Goal: Information Seeking & Learning: Check status

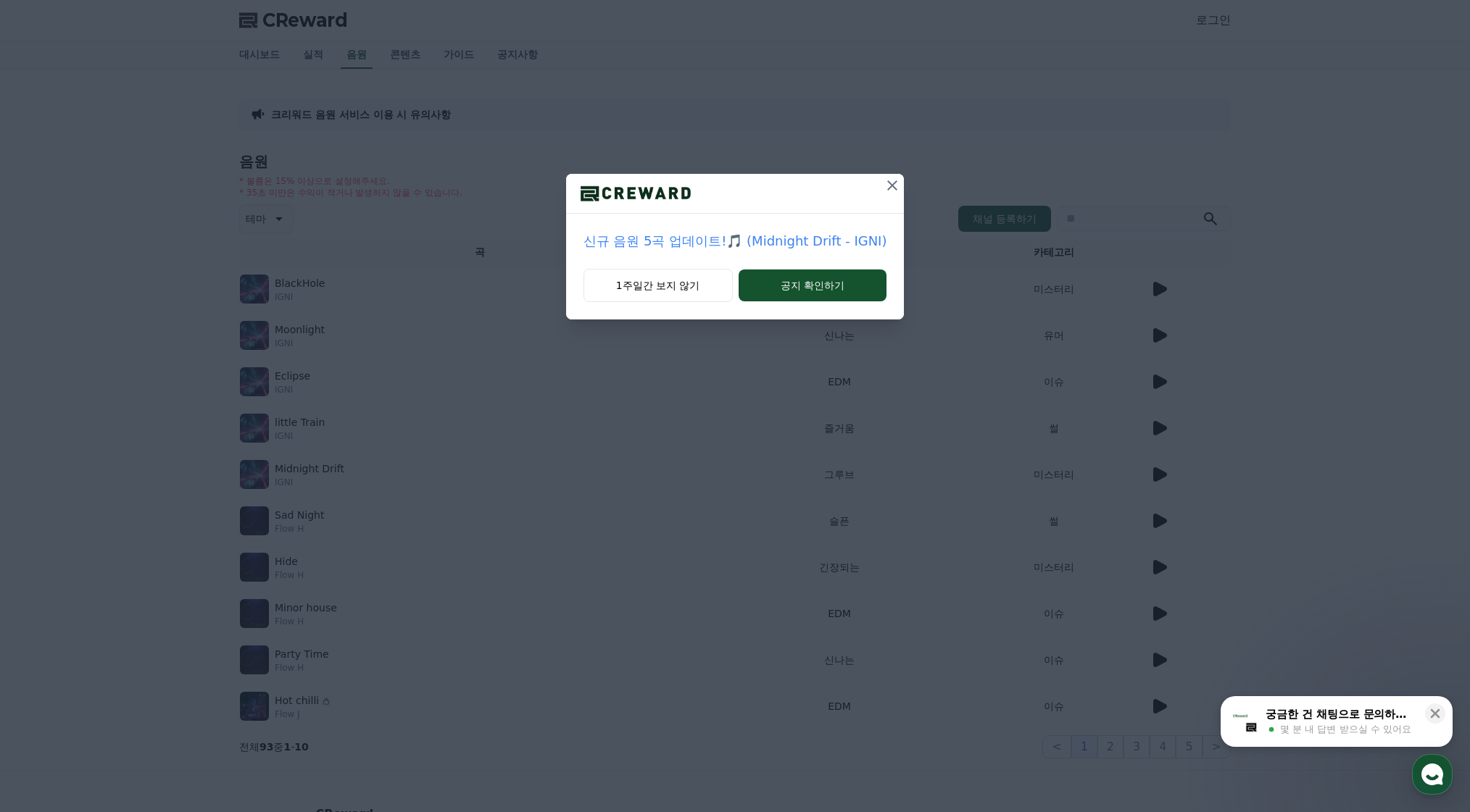
drag, startPoint x: 405, startPoint y: 38, endPoint x: 675, endPoint y: 121, distance: 282.5
click at [408, 39] on div "신규 음원 5곡 업데이트!🎵 (Midnight Drift - IGNI) 1주일간 보지 않기 공지 확인하기" at bounding box center [735, 171] width 1470 height 343
click at [891, 188] on icon at bounding box center [891, 185] width 10 height 10
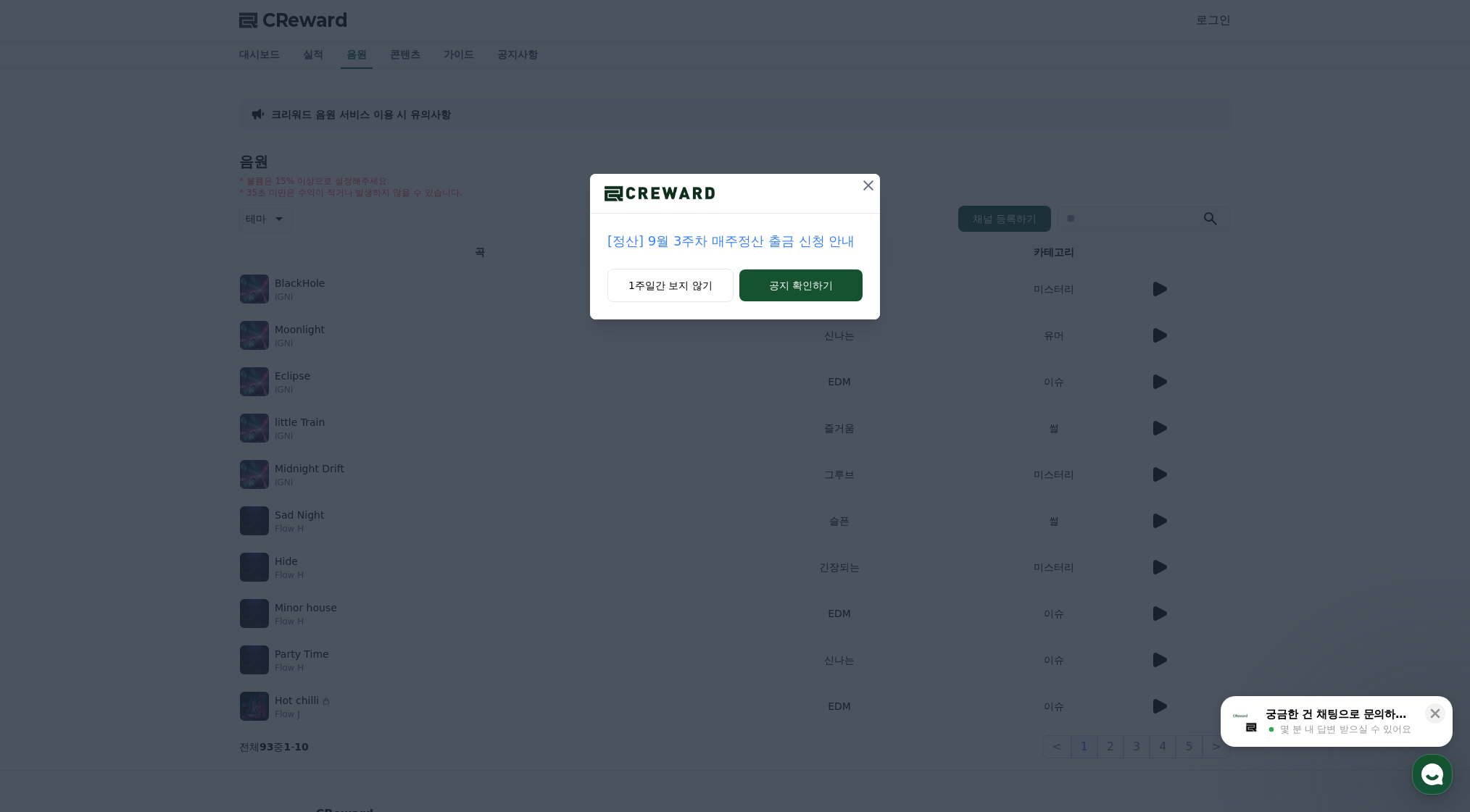
click at [311, 43] on div "[정산] 9월 3주차 매주정산 출금 신청 안내 1주일간 보지 않기 공지 확인하기" at bounding box center [735, 171] width 1470 height 343
click at [308, 23] on div "[정산] 9월 3주차 매주정산 출금 신청 안내 1주일간 보지 않기 공지 확인하기" at bounding box center [735, 171] width 1470 height 343
drag, startPoint x: 872, startPoint y: 182, endPoint x: 610, endPoint y: 99, distance: 274.8
click at [871, 182] on icon at bounding box center [868, 185] width 10 height 10
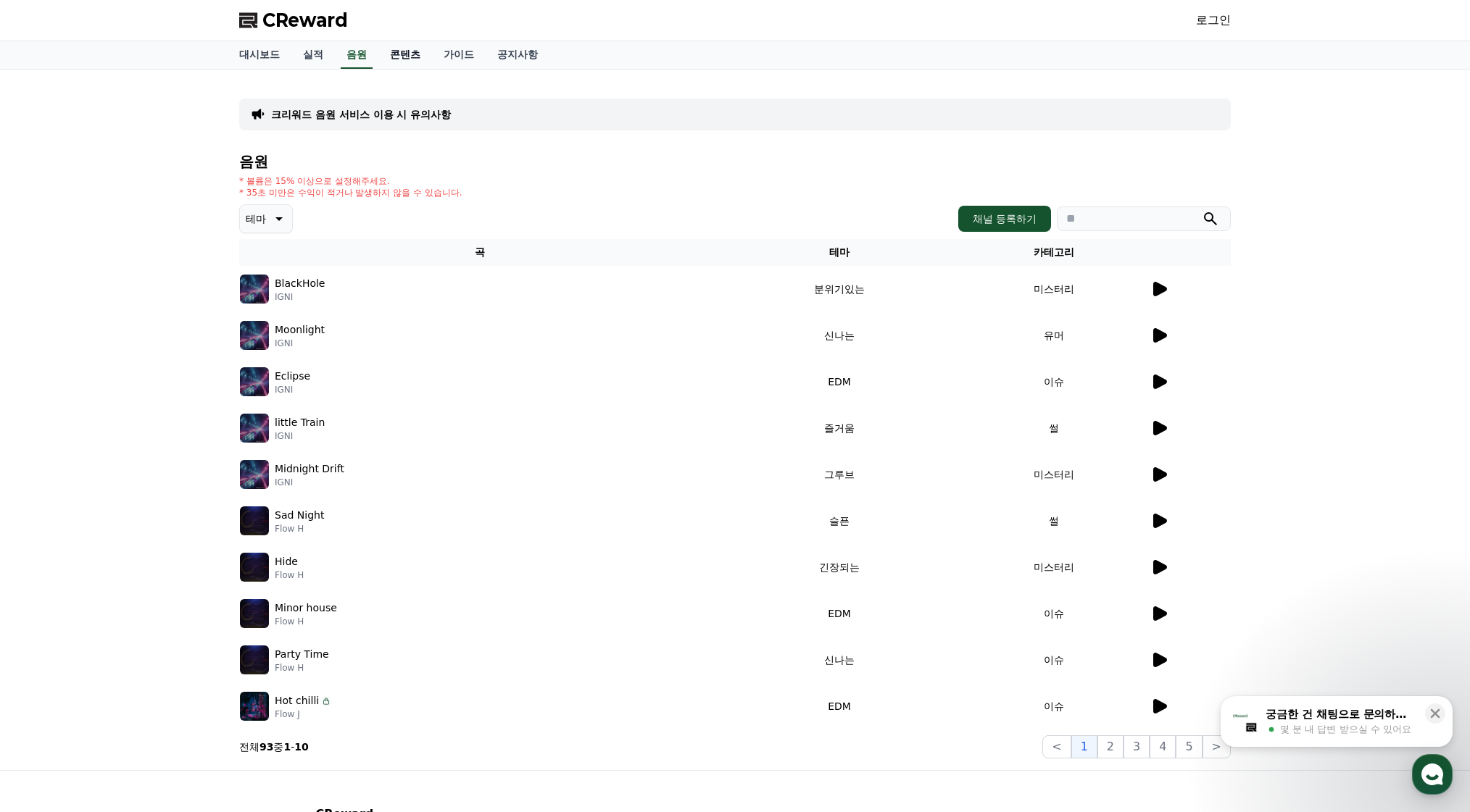
click at [408, 50] on link "콘텐츠" at bounding box center [405, 55] width 53 height 28
click at [452, 50] on link "가이드" at bounding box center [458, 55] width 53 height 28
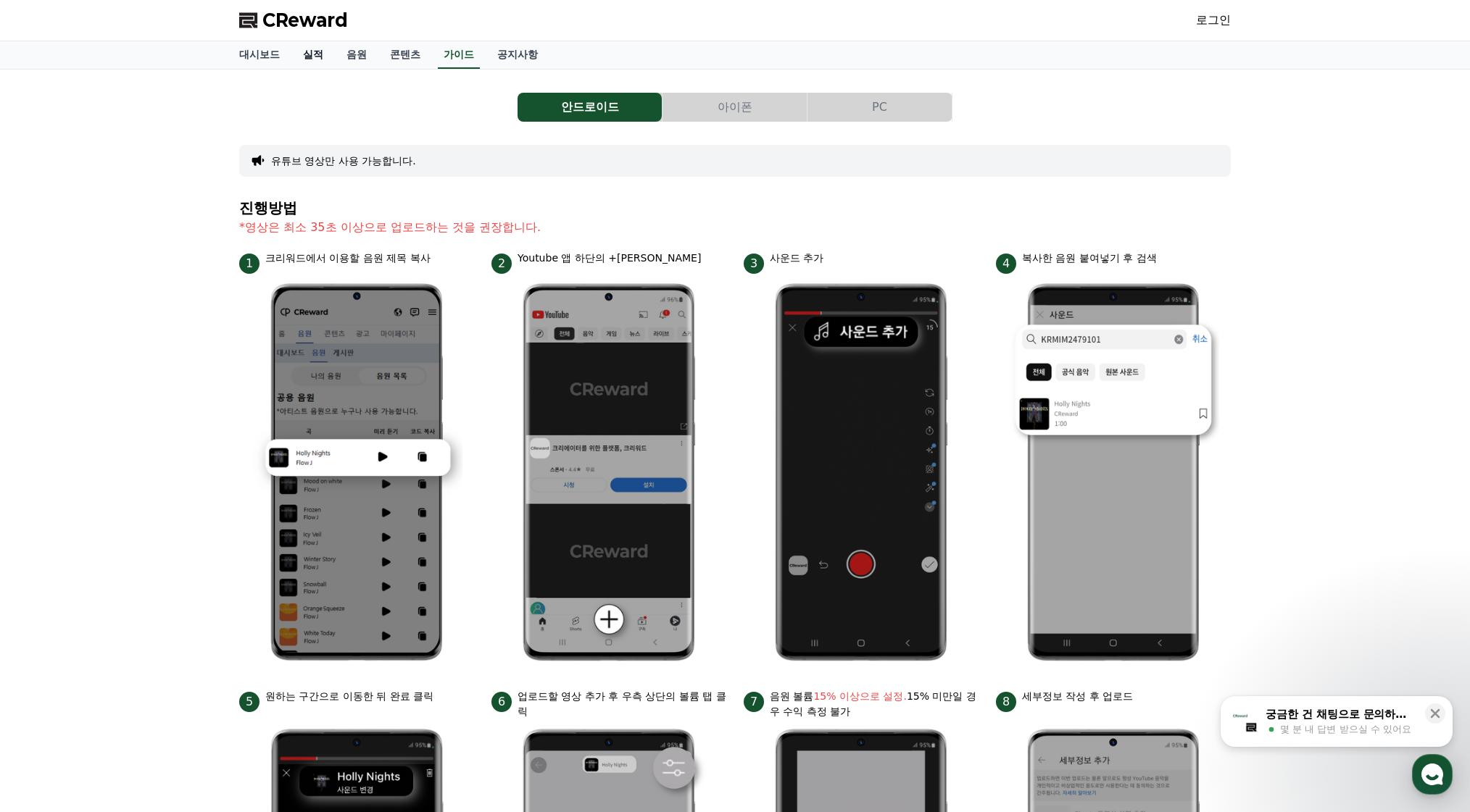
click at [310, 52] on link "실적" at bounding box center [313, 55] width 44 height 28
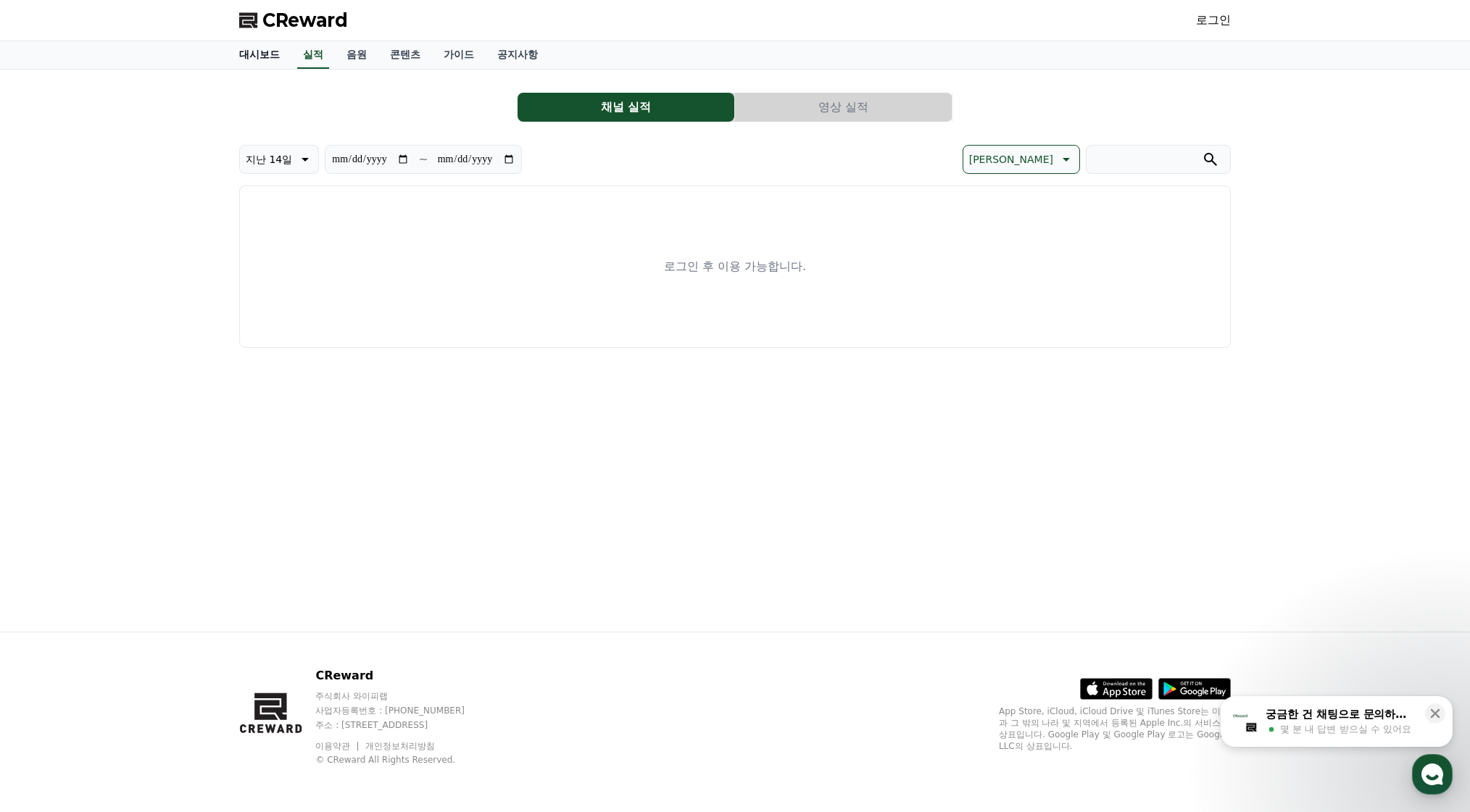
click at [267, 52] on link "대시보드" at bounding box center [259, 55] width 64 height 28
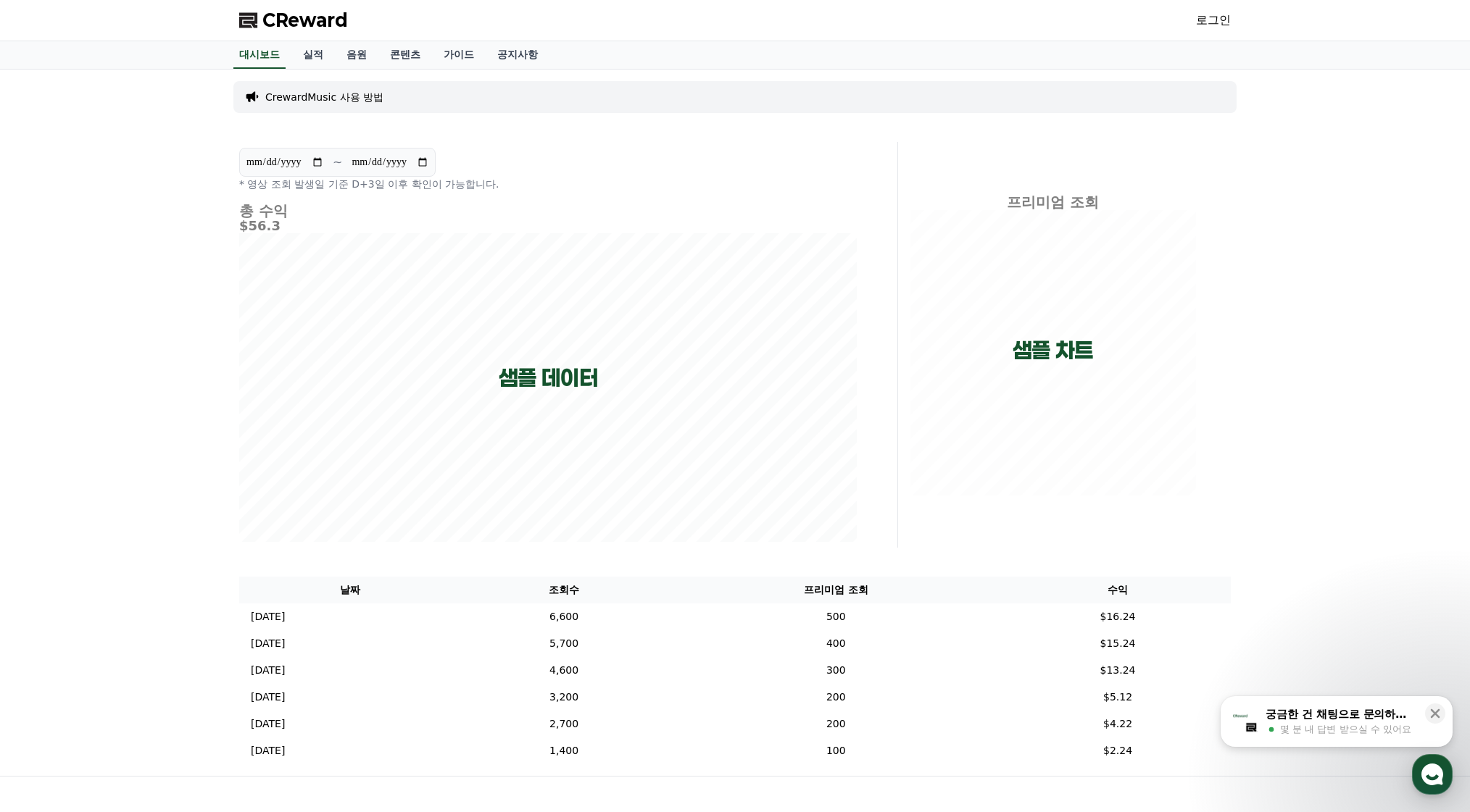
click at [1232, 546] on div "프리미엄 조회 샘플 차트" at bounding box center [1069, 345] width 332 height 406
click at [367, 62] on link "음원" at bounding box center [356, 55] width 44 height 28
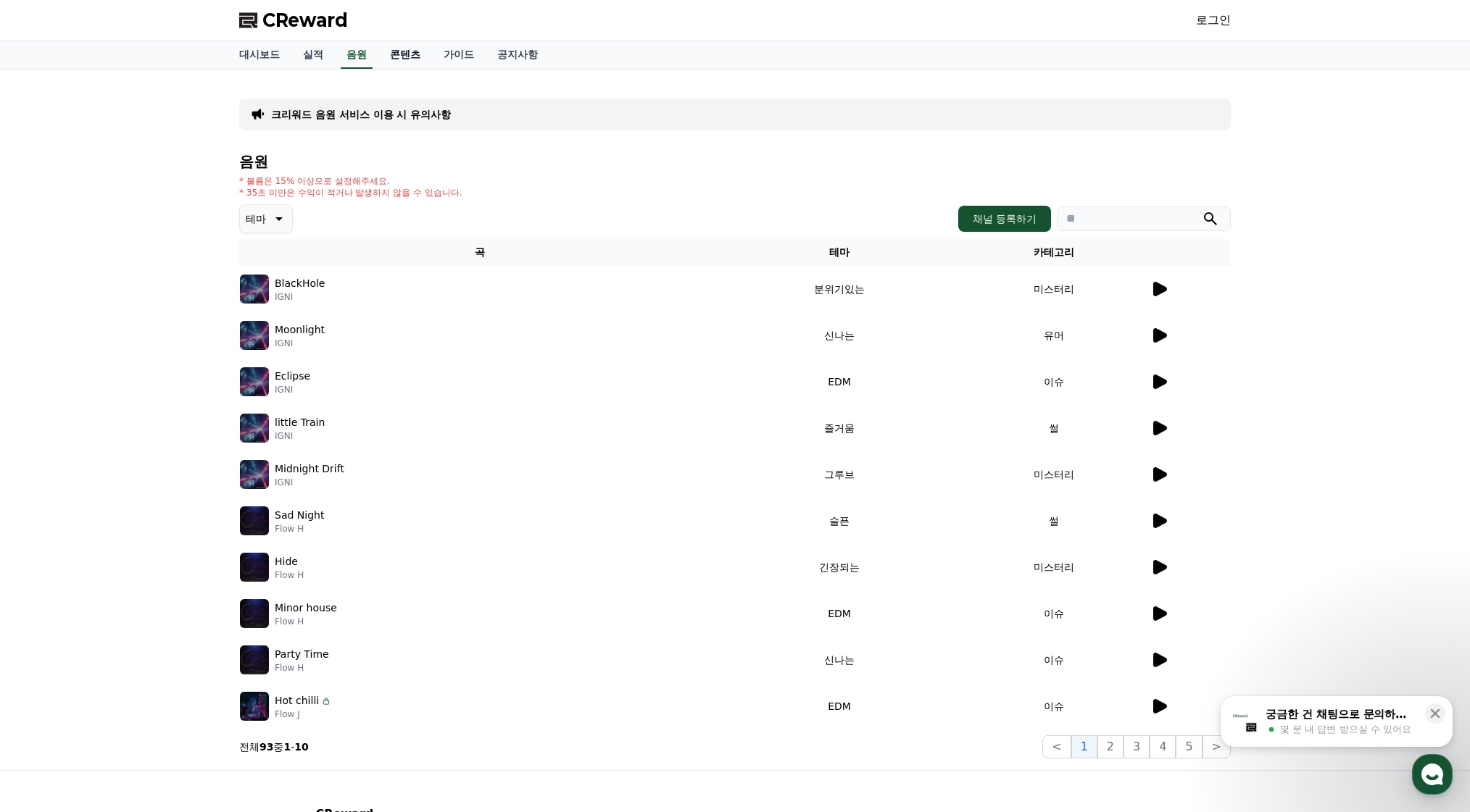
click at [392, 60] on link "콘텐츠" at bounding box center [405, 55] width 53 height 28
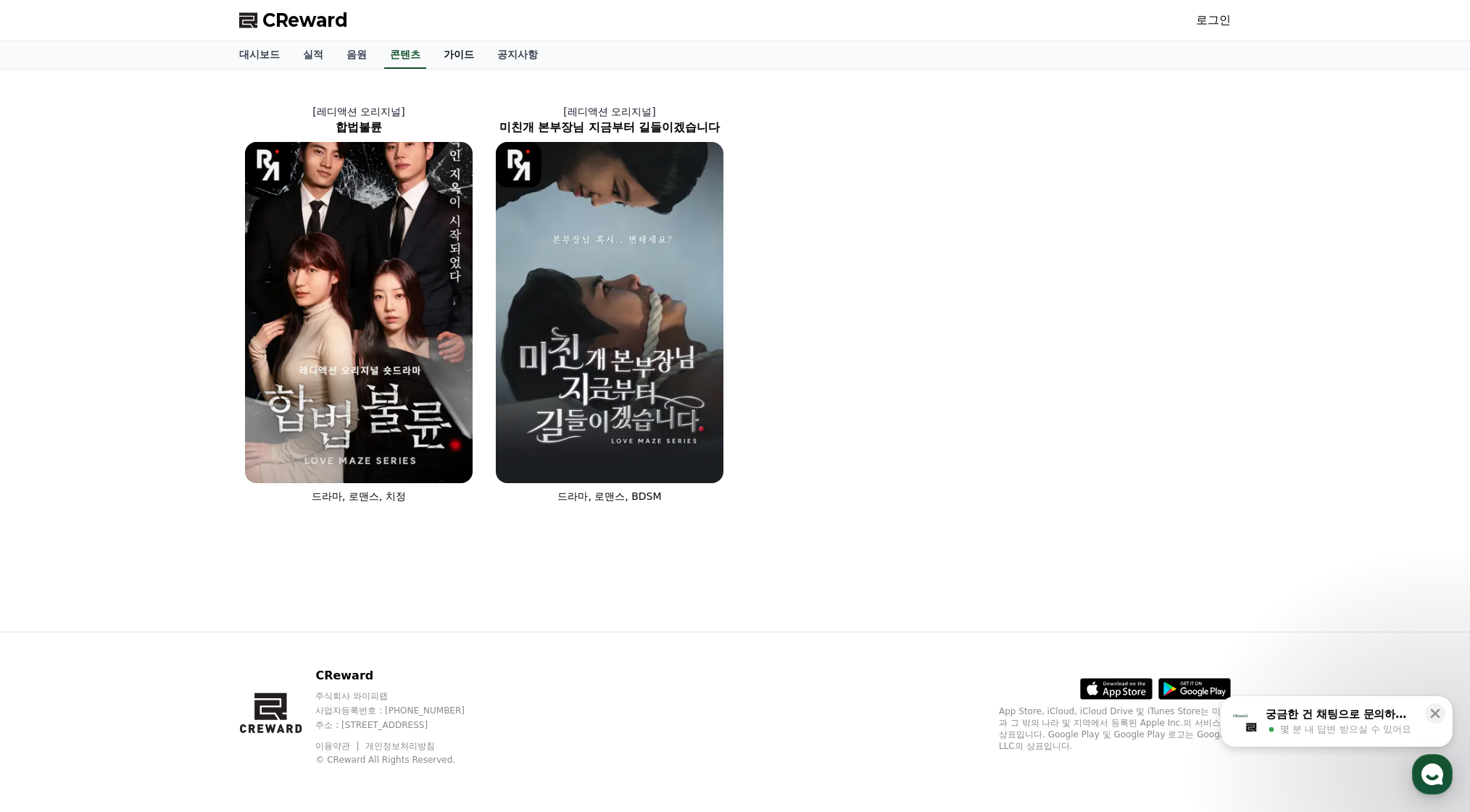
click at [460, 54] on link "가이드" at bounding box center [458, 55] width 53 height 28
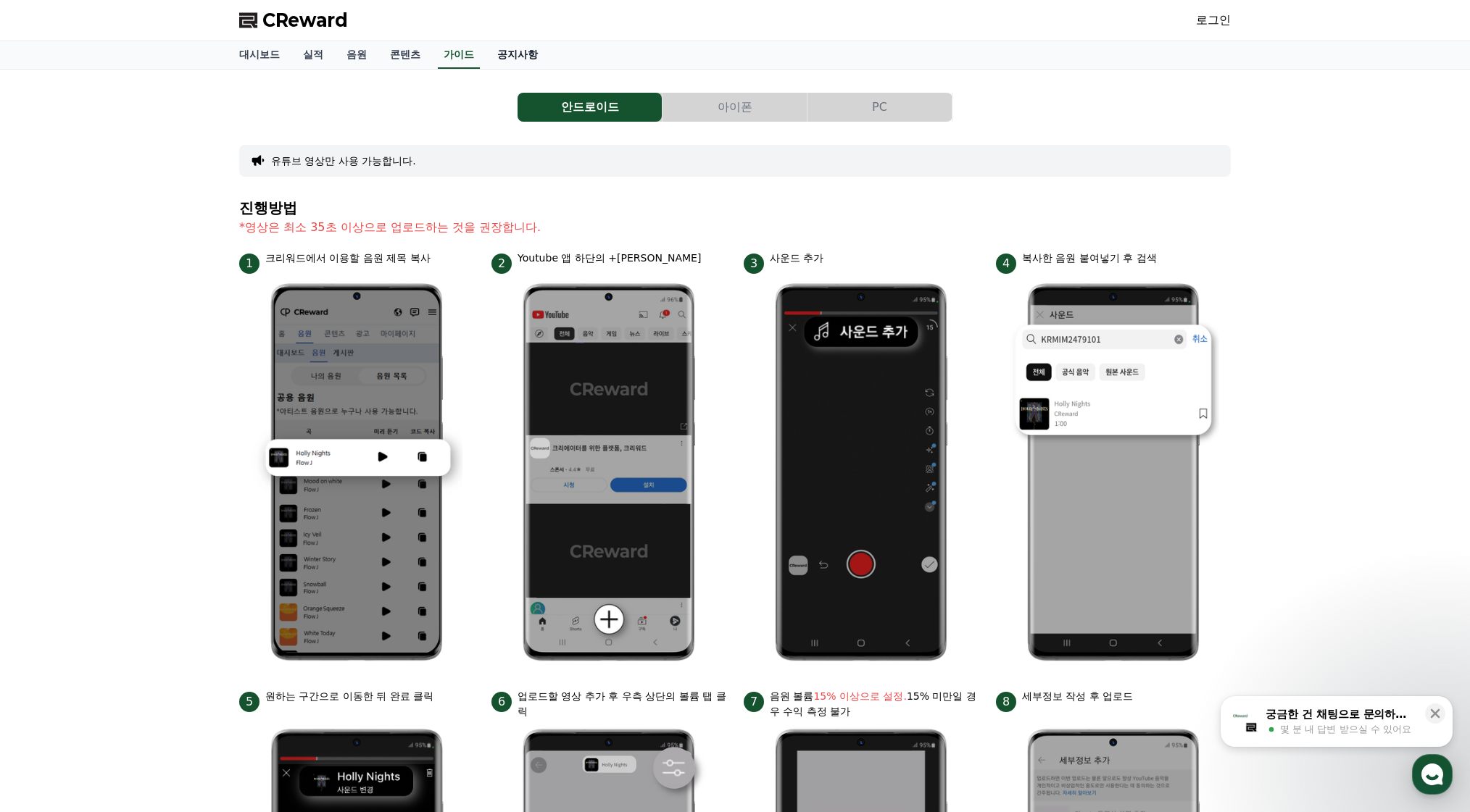
click at [510, 59] on link "공지사항" at bounding box center [517, 55] width 64 height 28
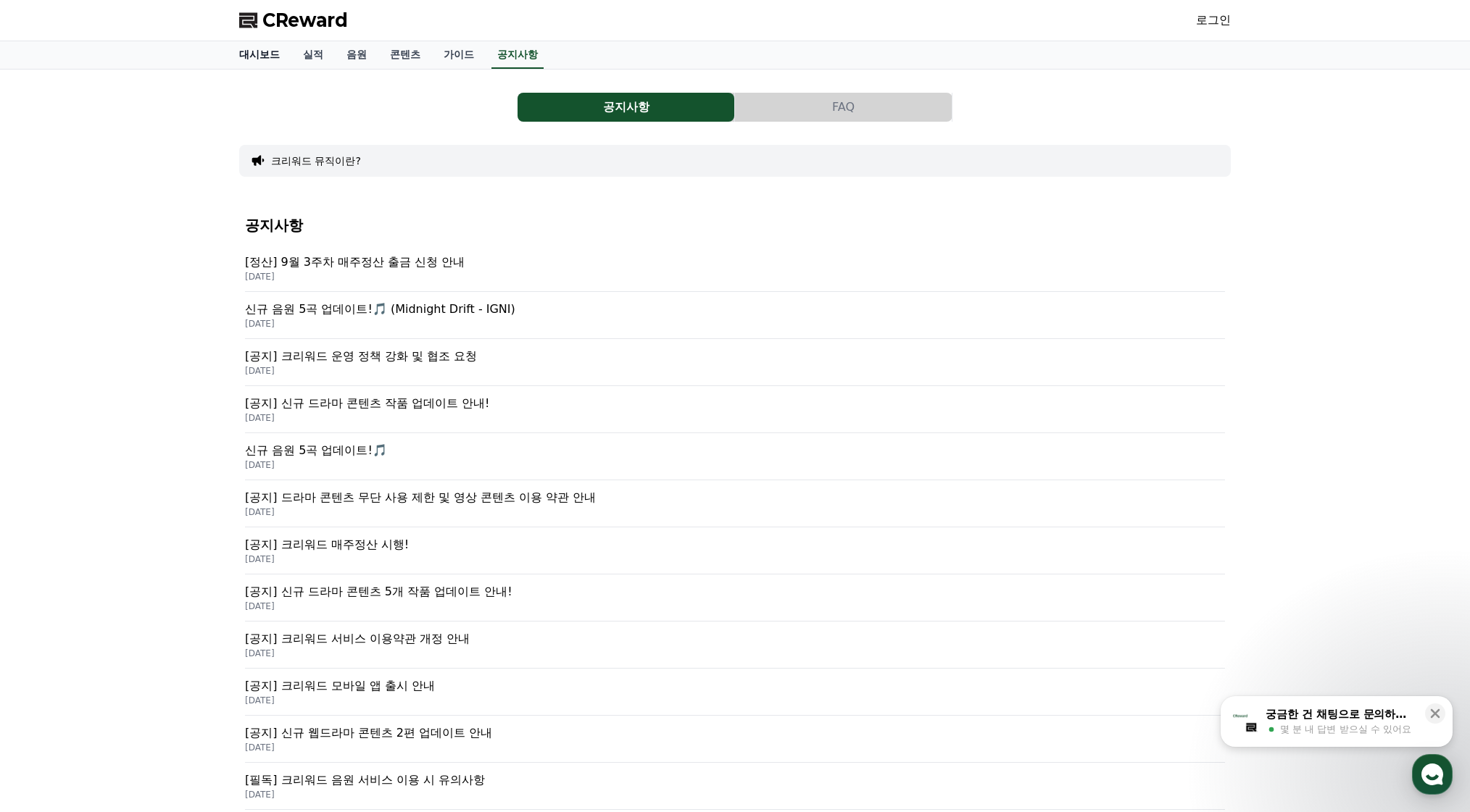
click at [275, 55] on link "대시보드" at bounding box center [259, 55] width 64 height 28
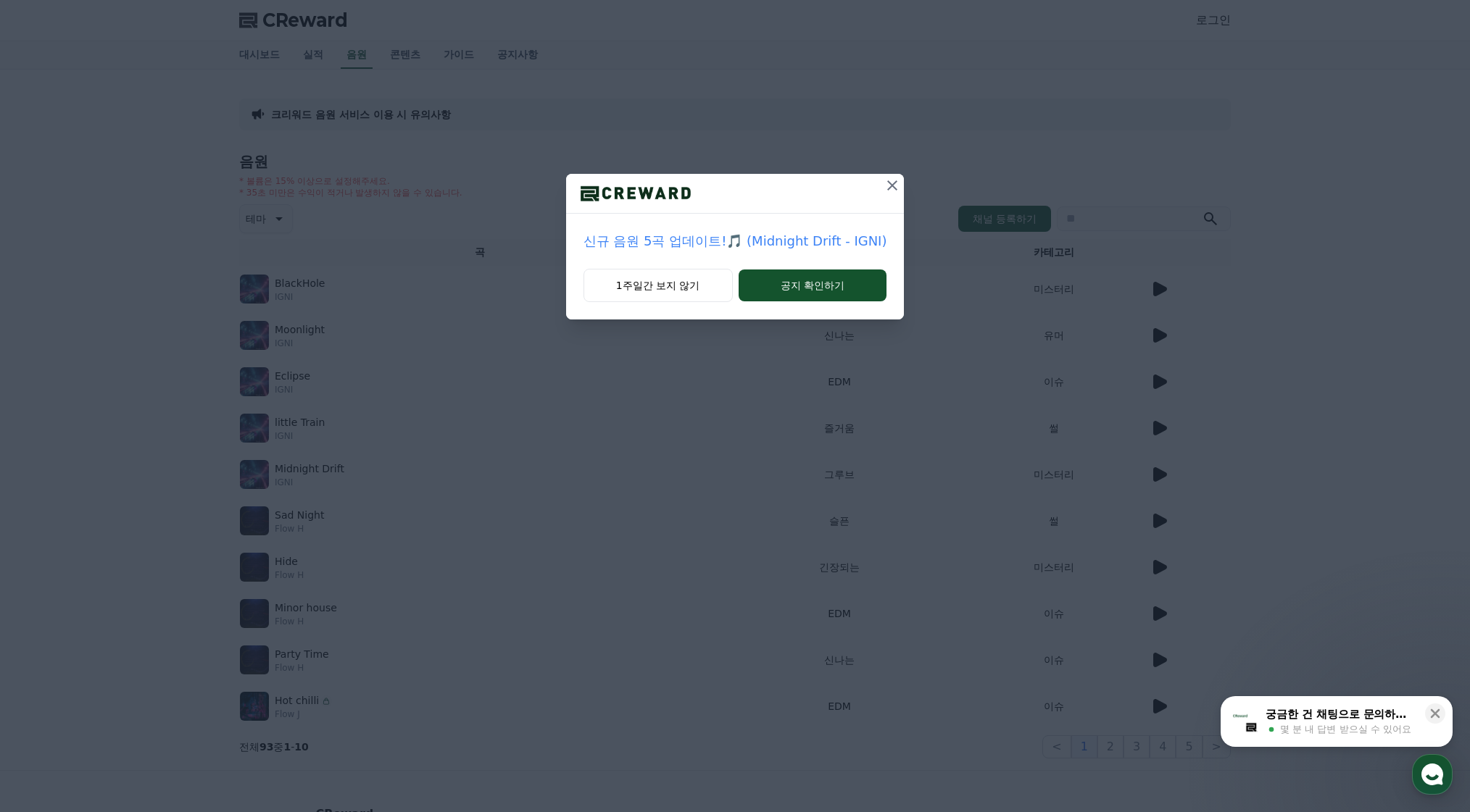
click at [890, 189] on icon at bounding box center [892, 185] width 17 height 17
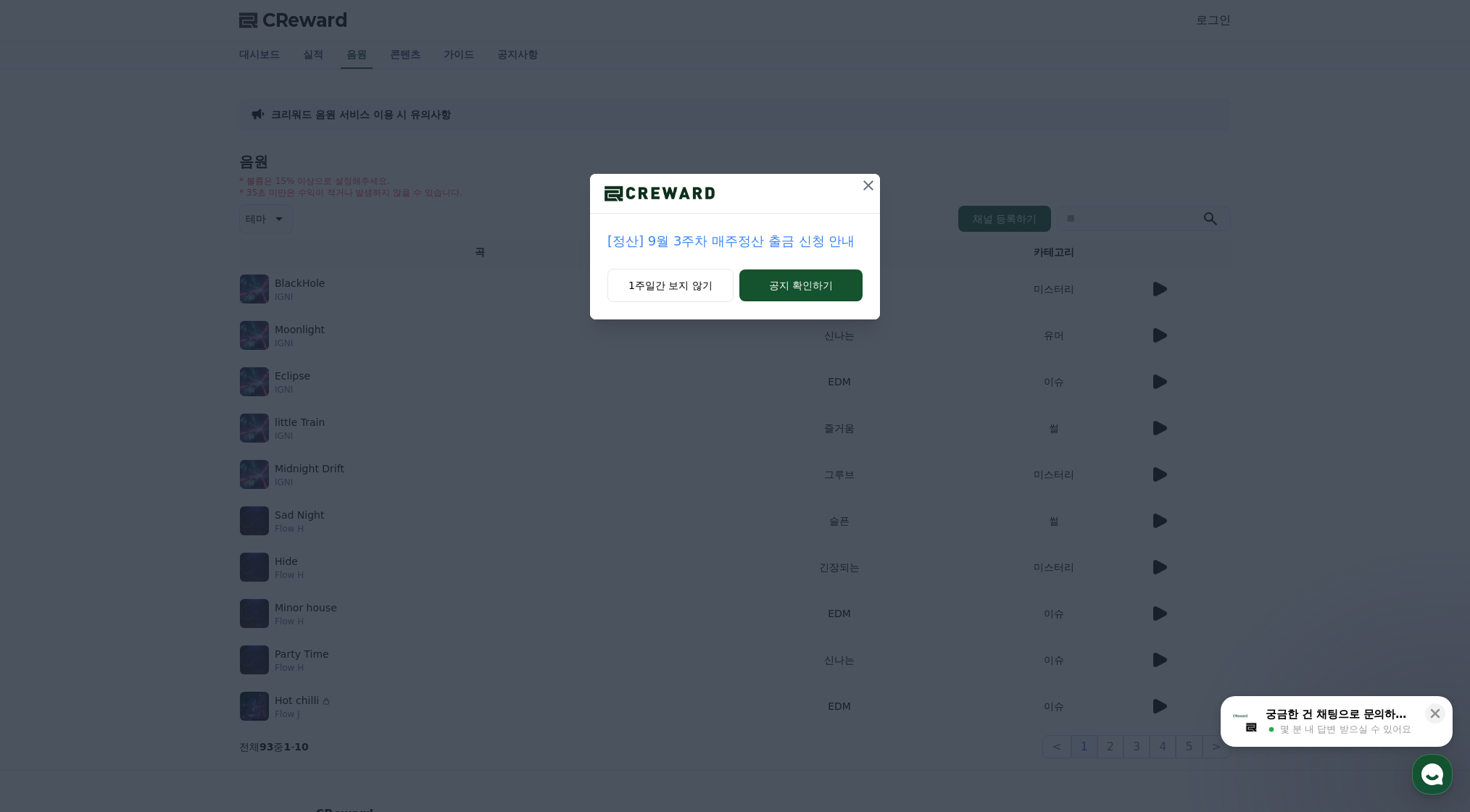
click at [861, 185] on icon at bounding box center [868, 185] width 17 height 17
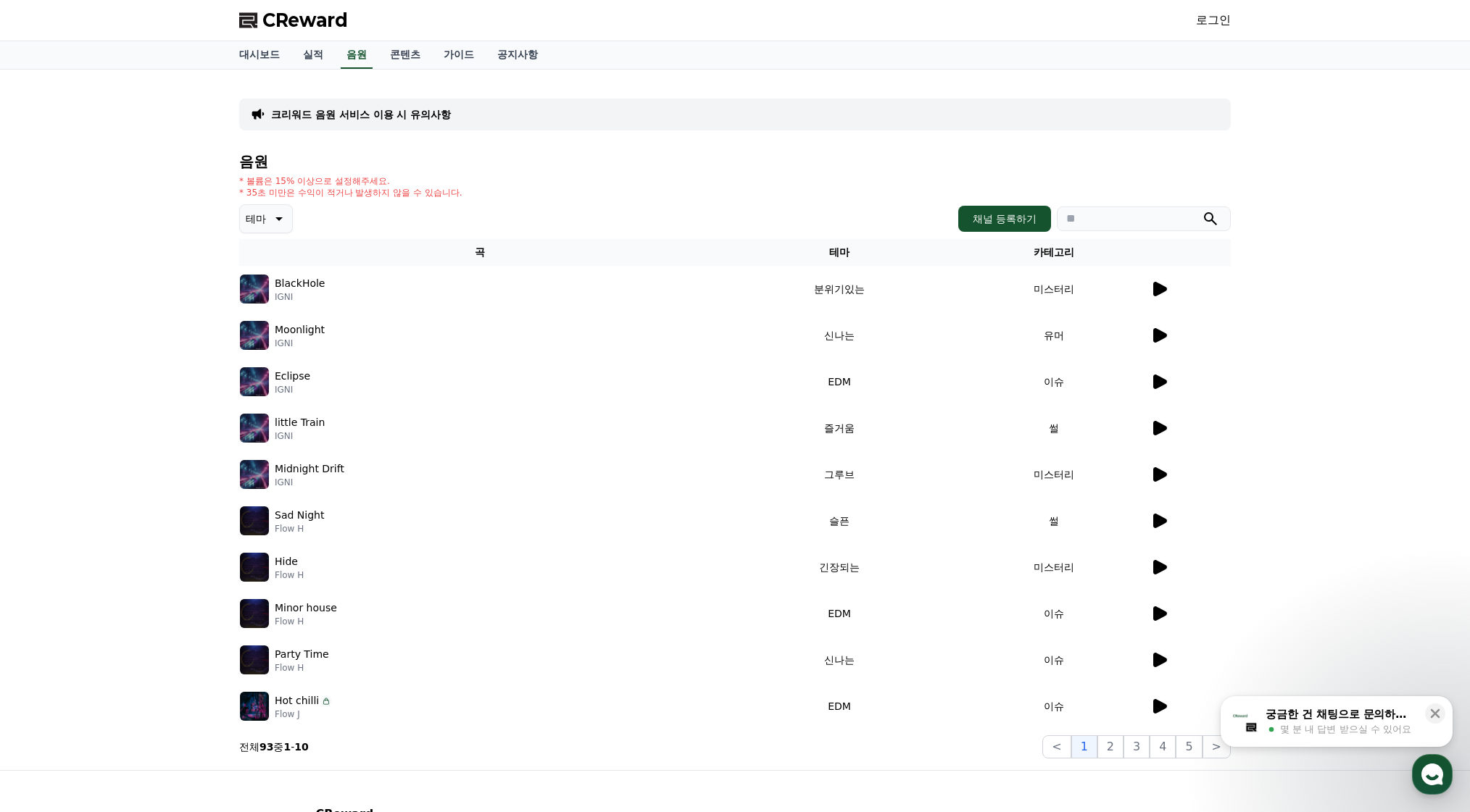
click at [267, 11] on span "CReward" at bounding box center [305, 20] width 86 height 23
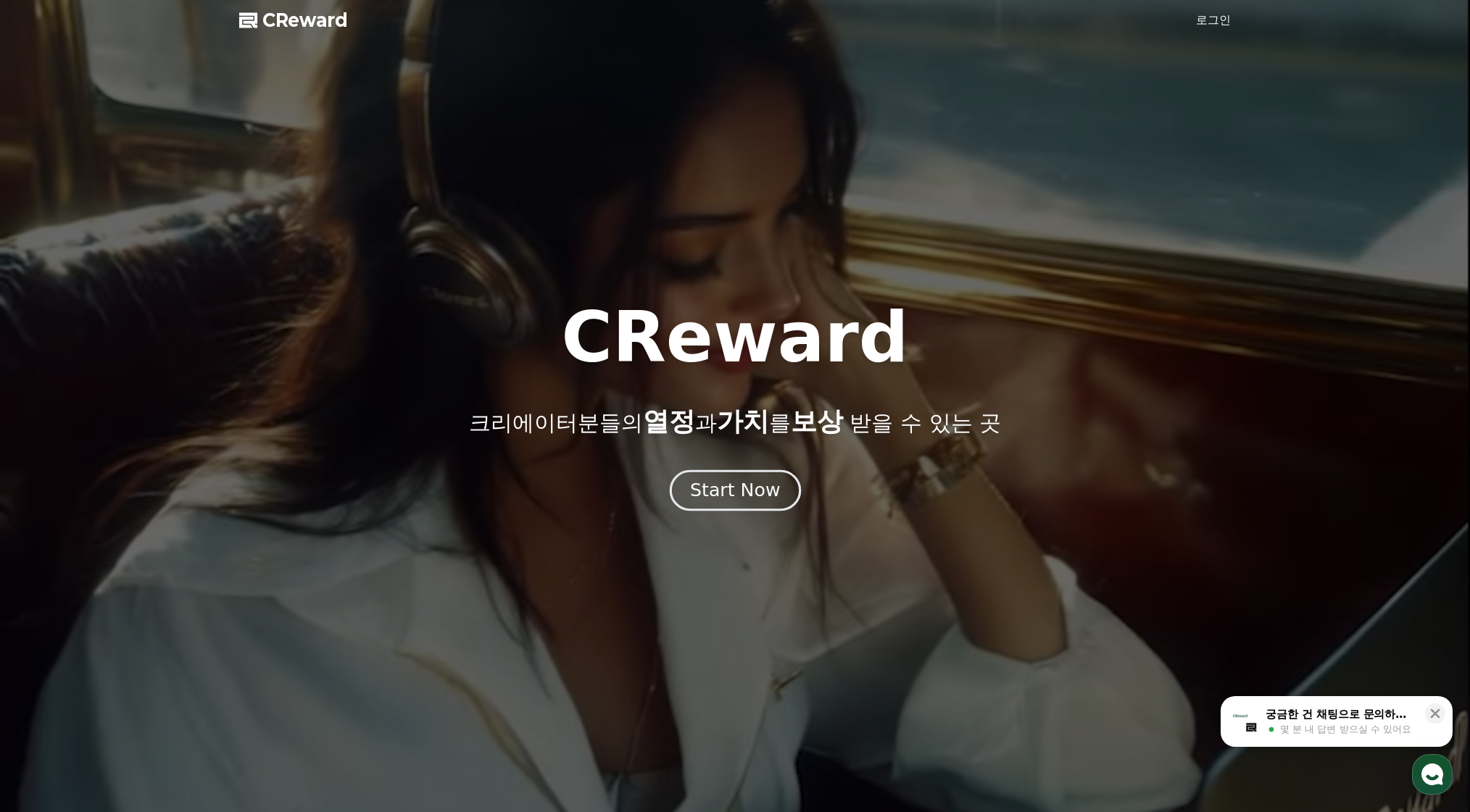
click at [707, 502] on div "Start Now" at bounding box center [735, 490] width 90 height 25
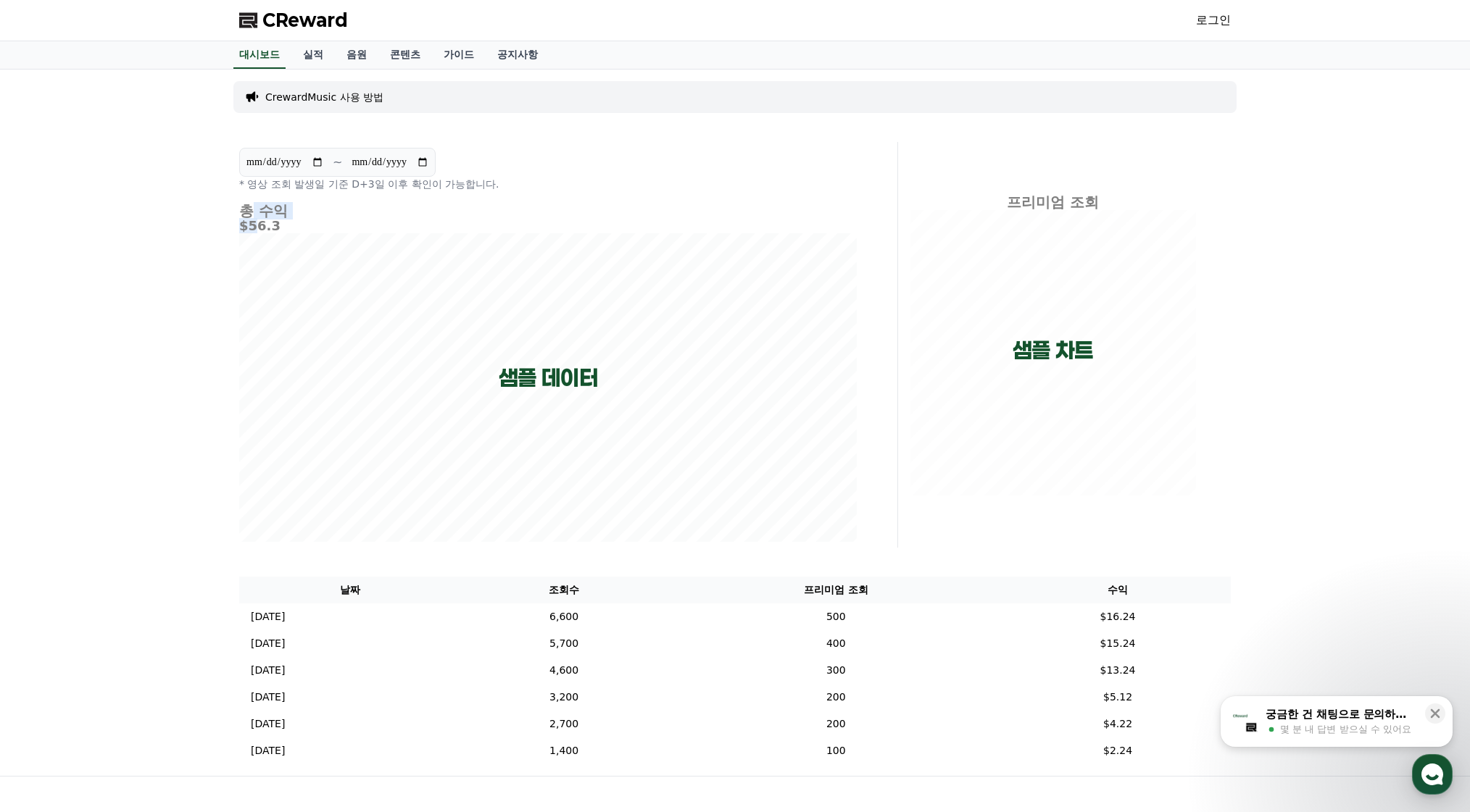
click at [255, 216] on div "총 수익 $56.3" at bounding box center [548, 372] width 618 height 339
click at [301, 77] on div "CrewardMusic 사용 방법" at bounding box center [735, 97] width 1003 height 44
click at [305, 60] on link "실적" at bounding box center [313, 55] width 44 height 28
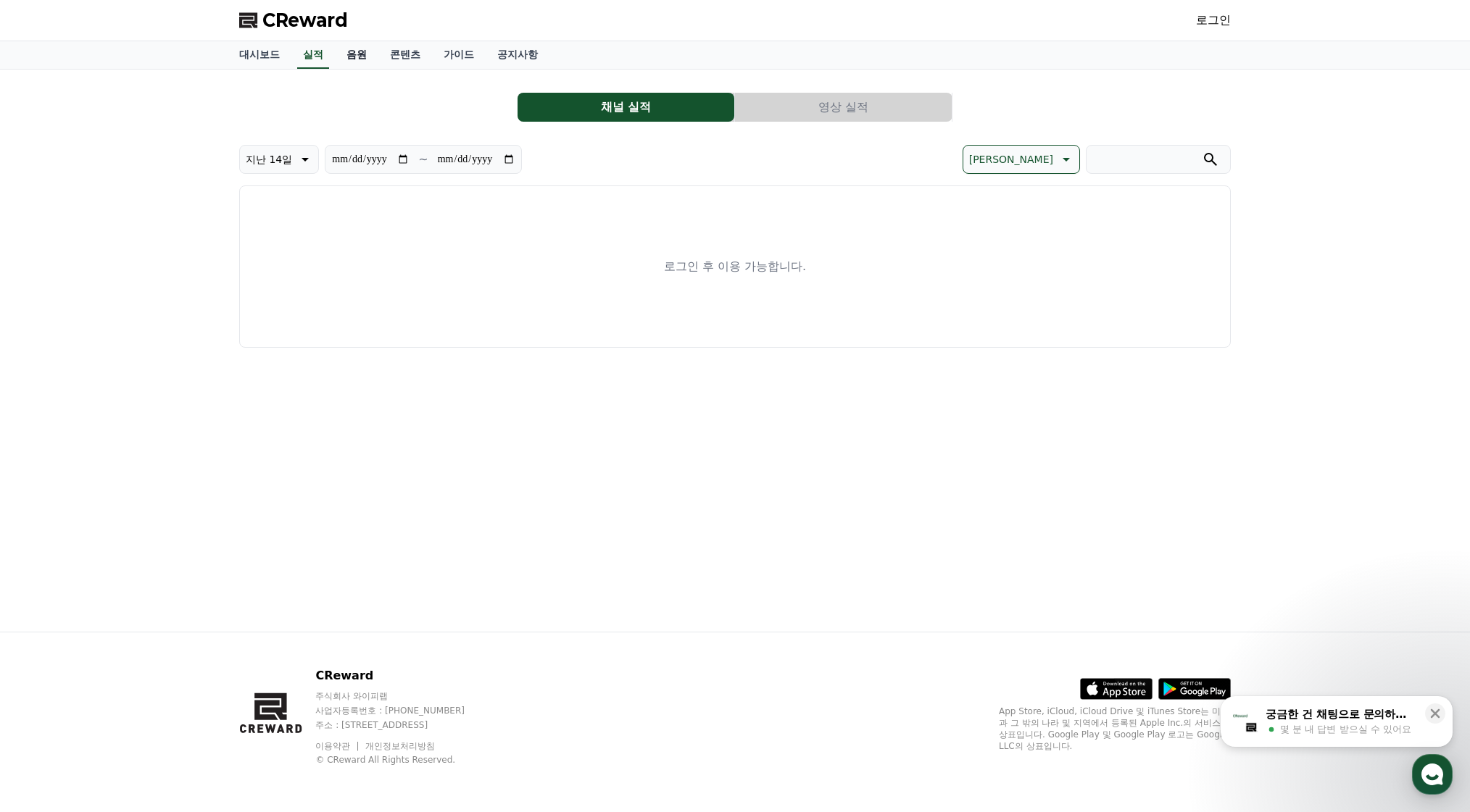
click at [361, 63] on link "음원" at bounding box center [356, 55] width 44 height 28
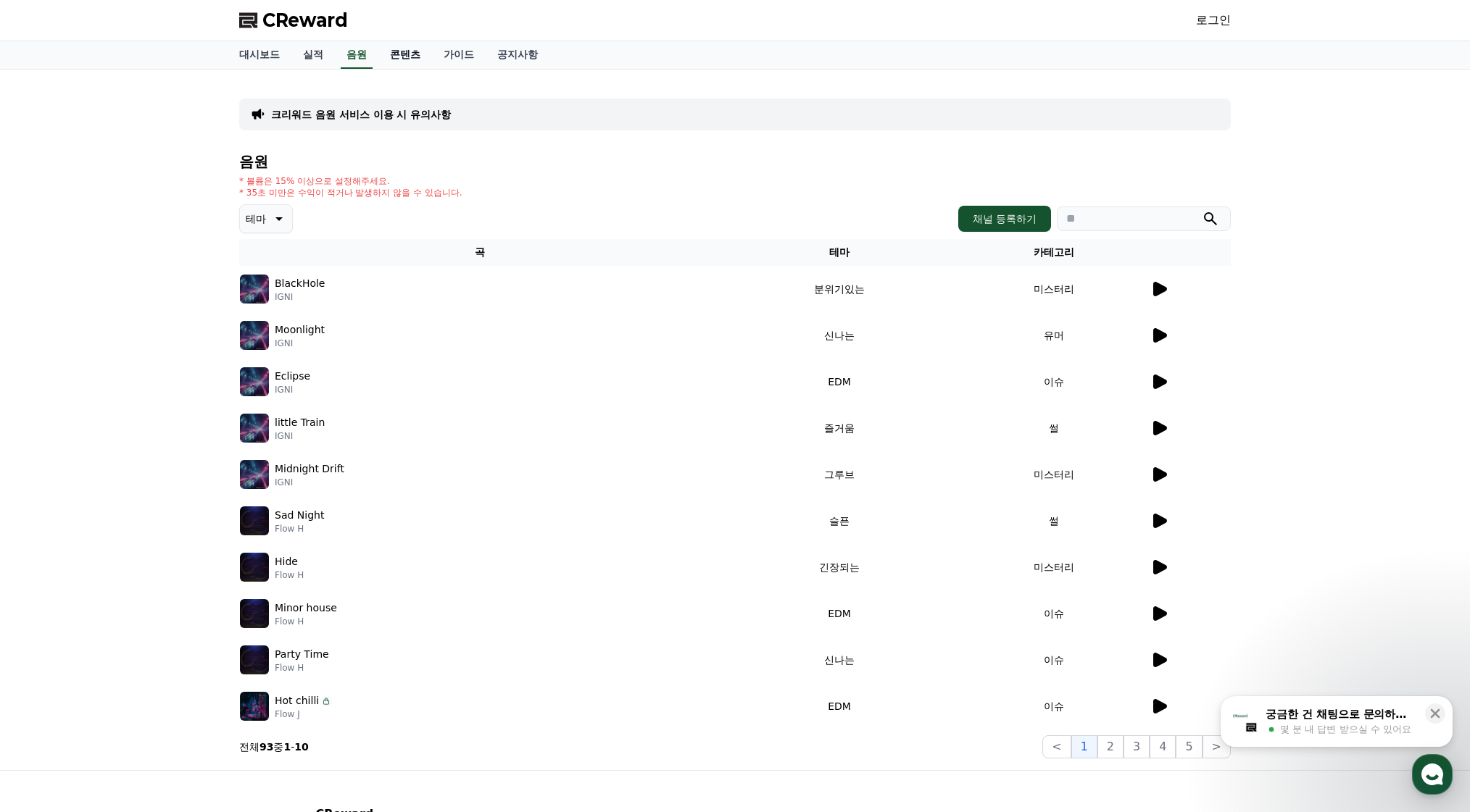
click at [397, 63] on link "콘텐츠" at bounding box center [405, 55] width 53 height 28
click at [457, 56] on link "가이드" at bounding box center [458, 55] width 53 height 28
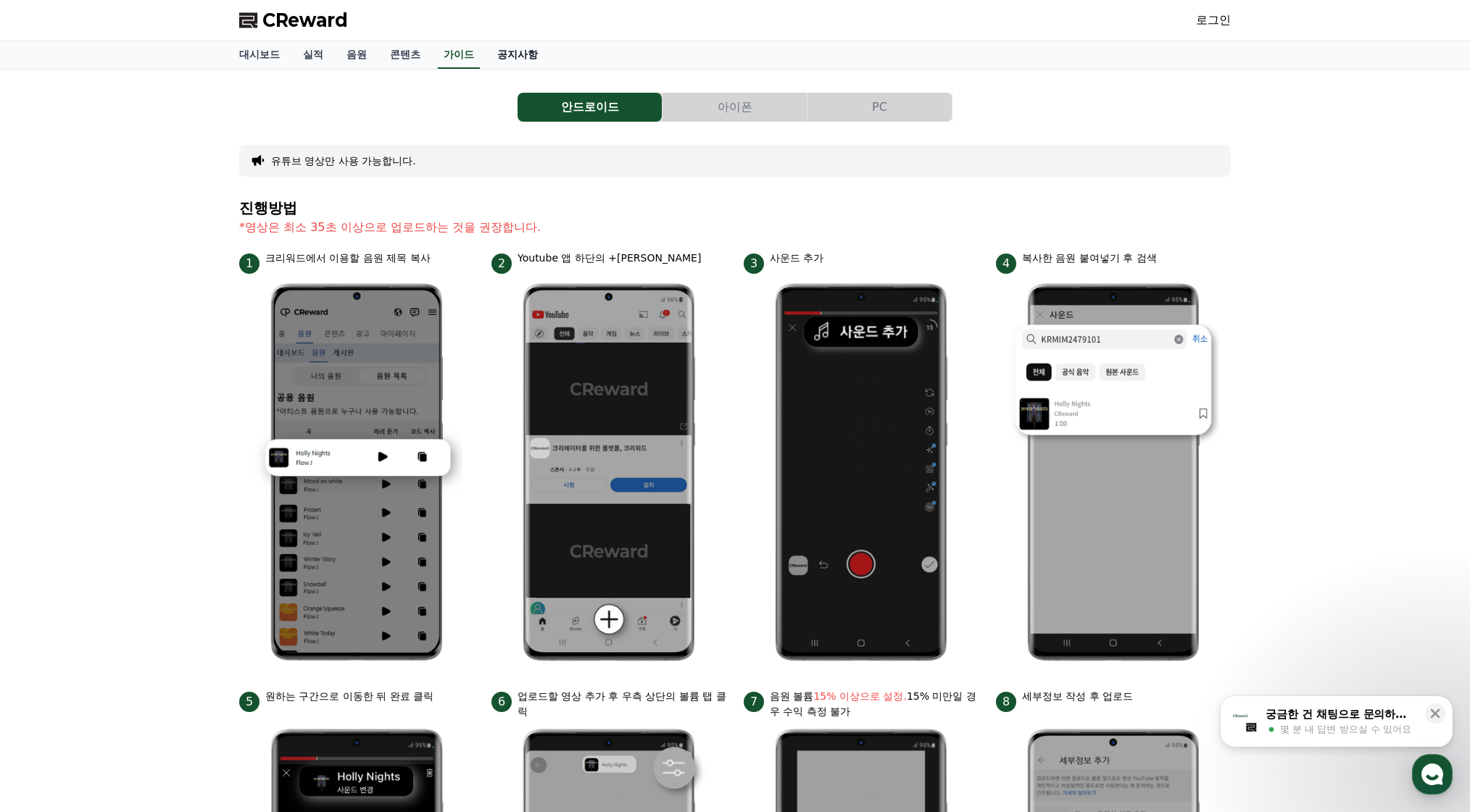
click at [520, 56] on link "공지사항" at bounding box center [517, 55] width 64 height 28
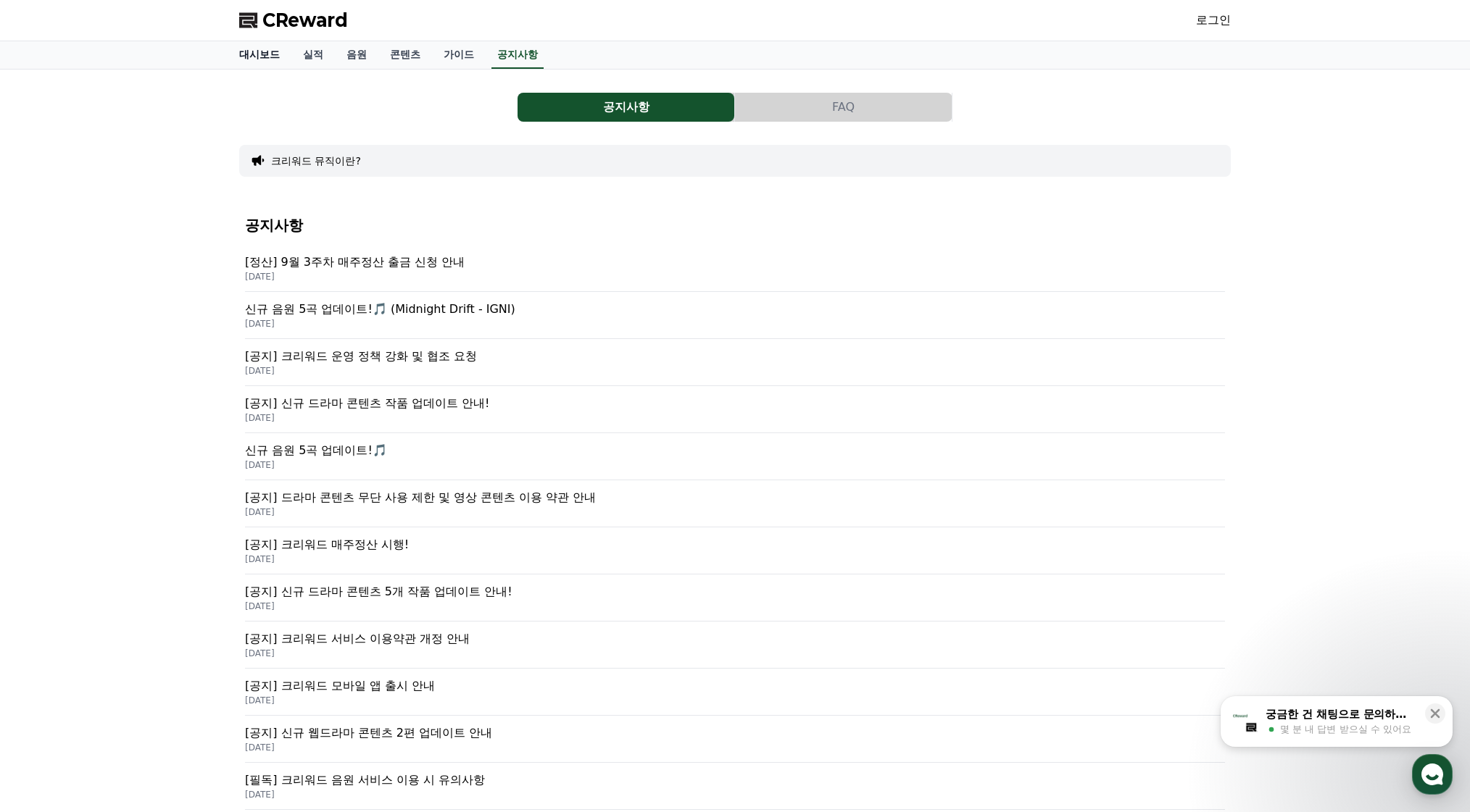
click at [239, 50] on link "대시보드" at bounding box center [259, 55] width 64 height 28
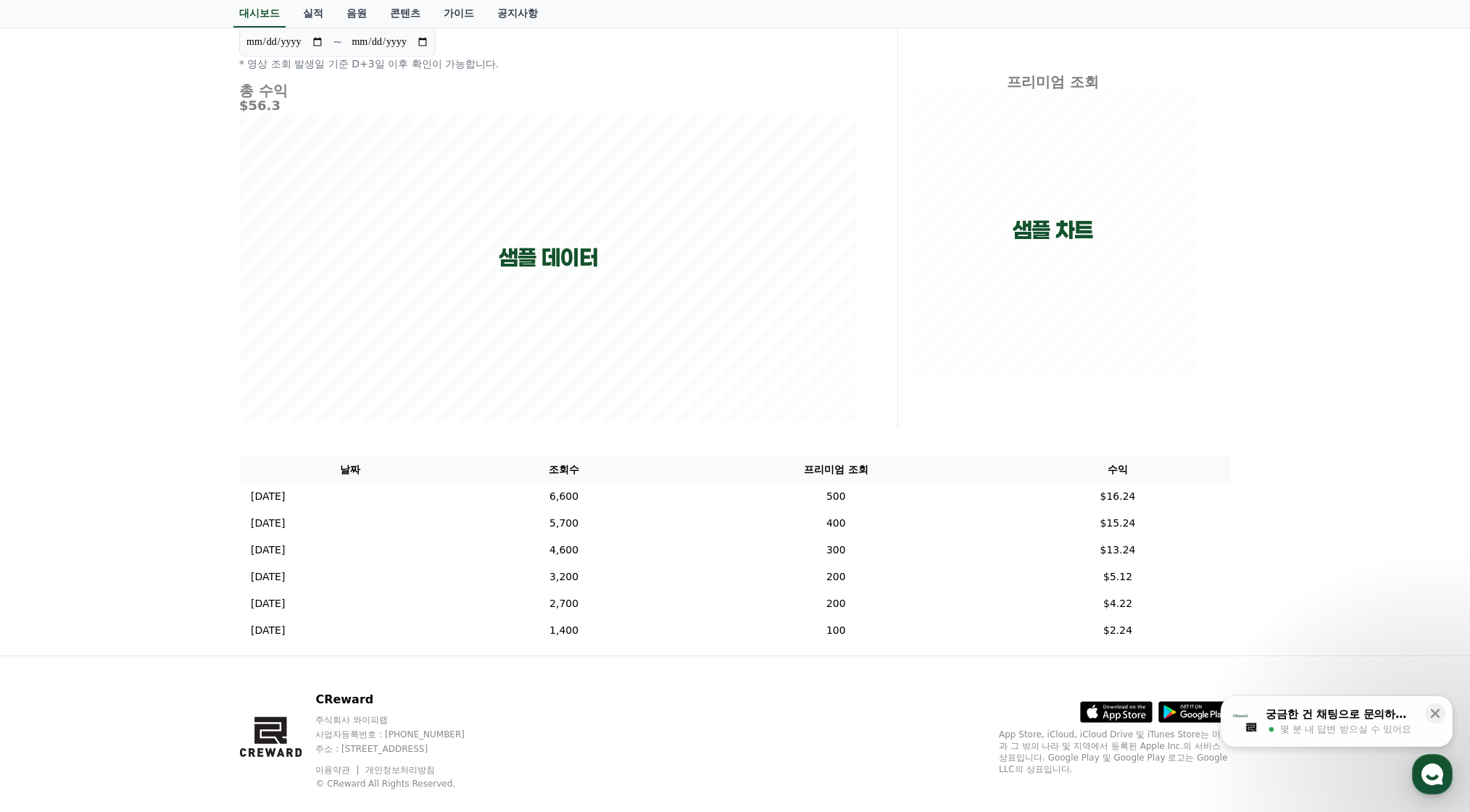
scroll to position [144, 0]
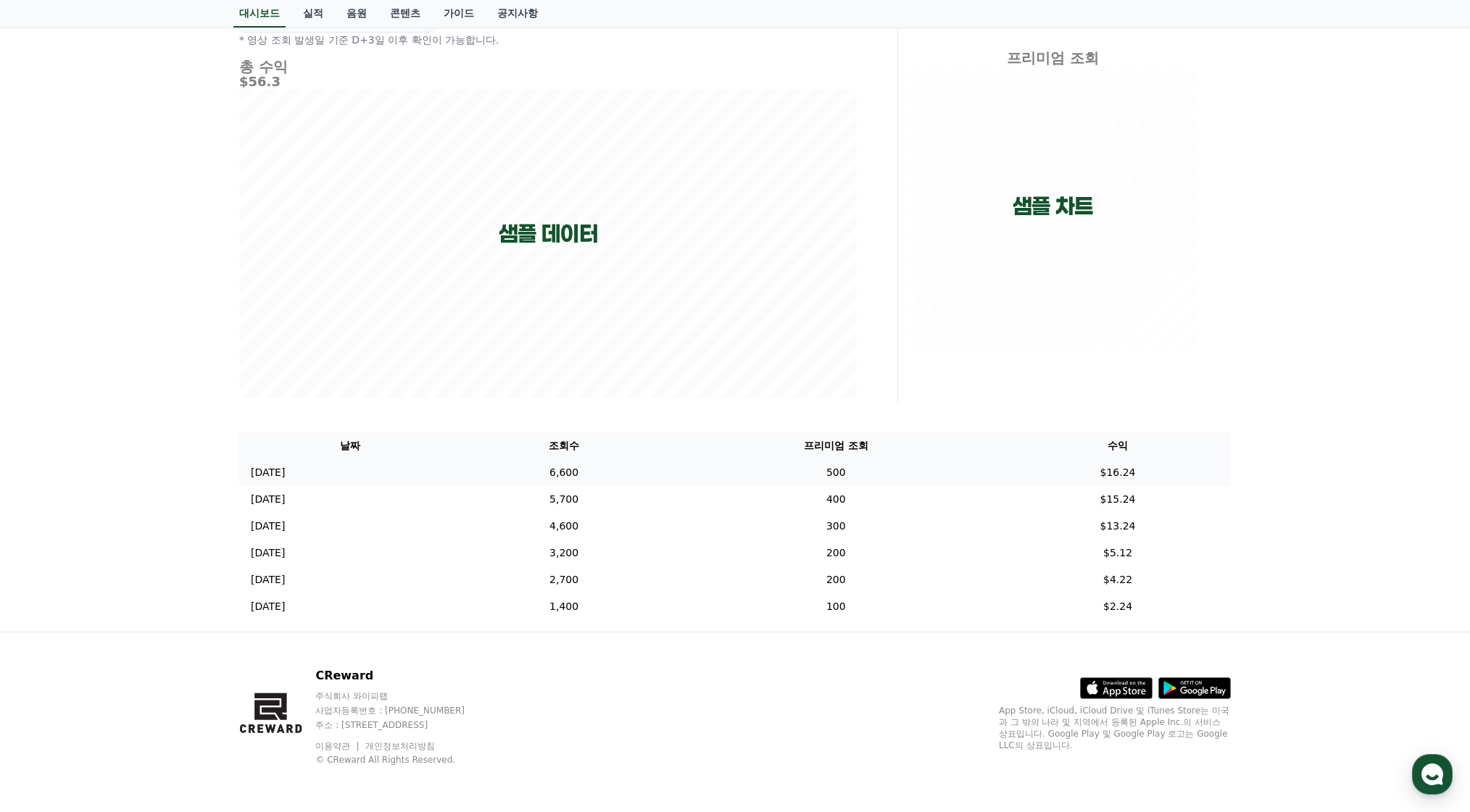
click at [612, 469] on td "6,600" at bounding box center [564, 473] width 206 height 27
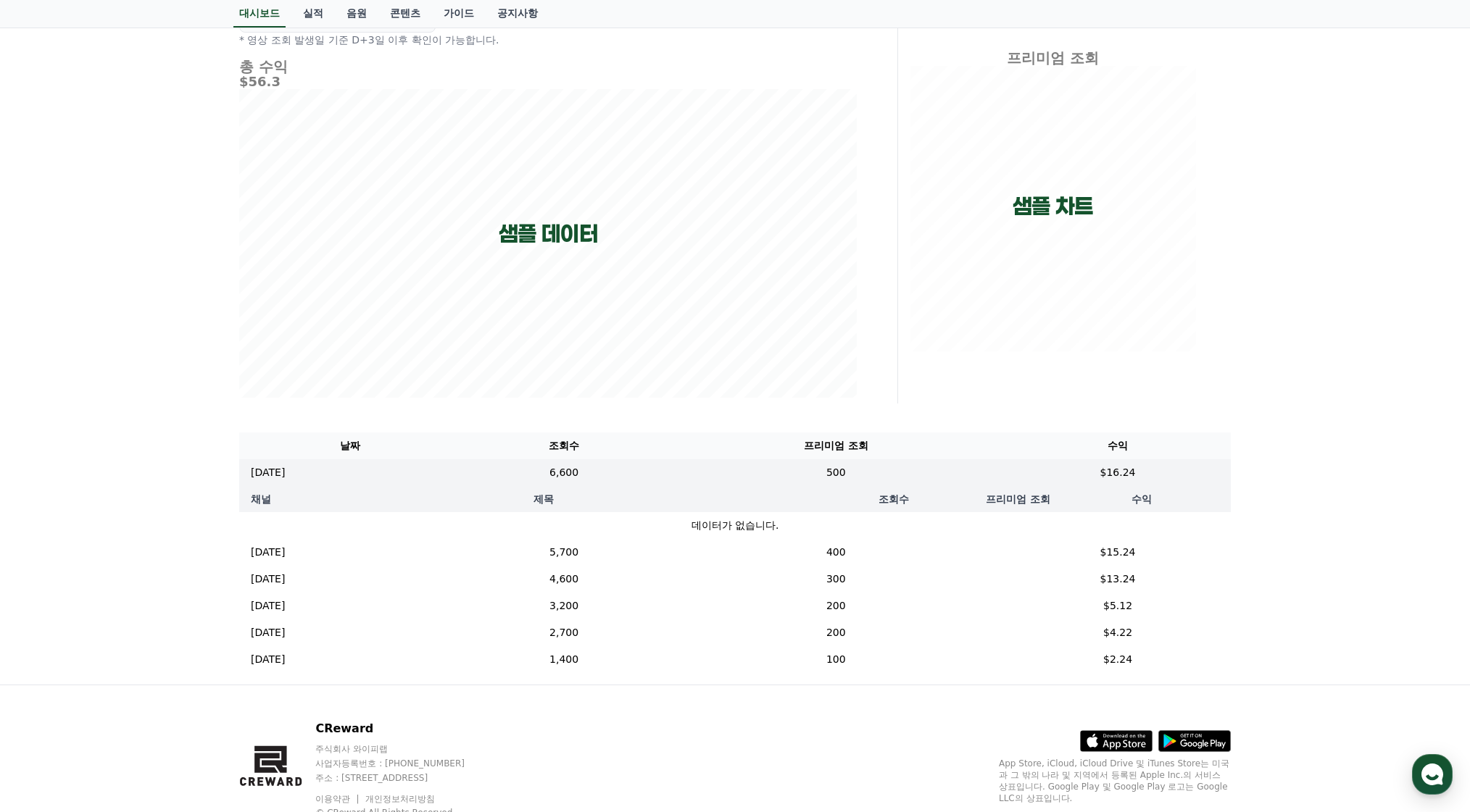
click at [588, 522] on p "데이터가 없습니다." at bounding box center [735, 526] width 968 height 15
click at [627, 466] on td "6,600" at bounding box center [564, 473] width 206 height 27
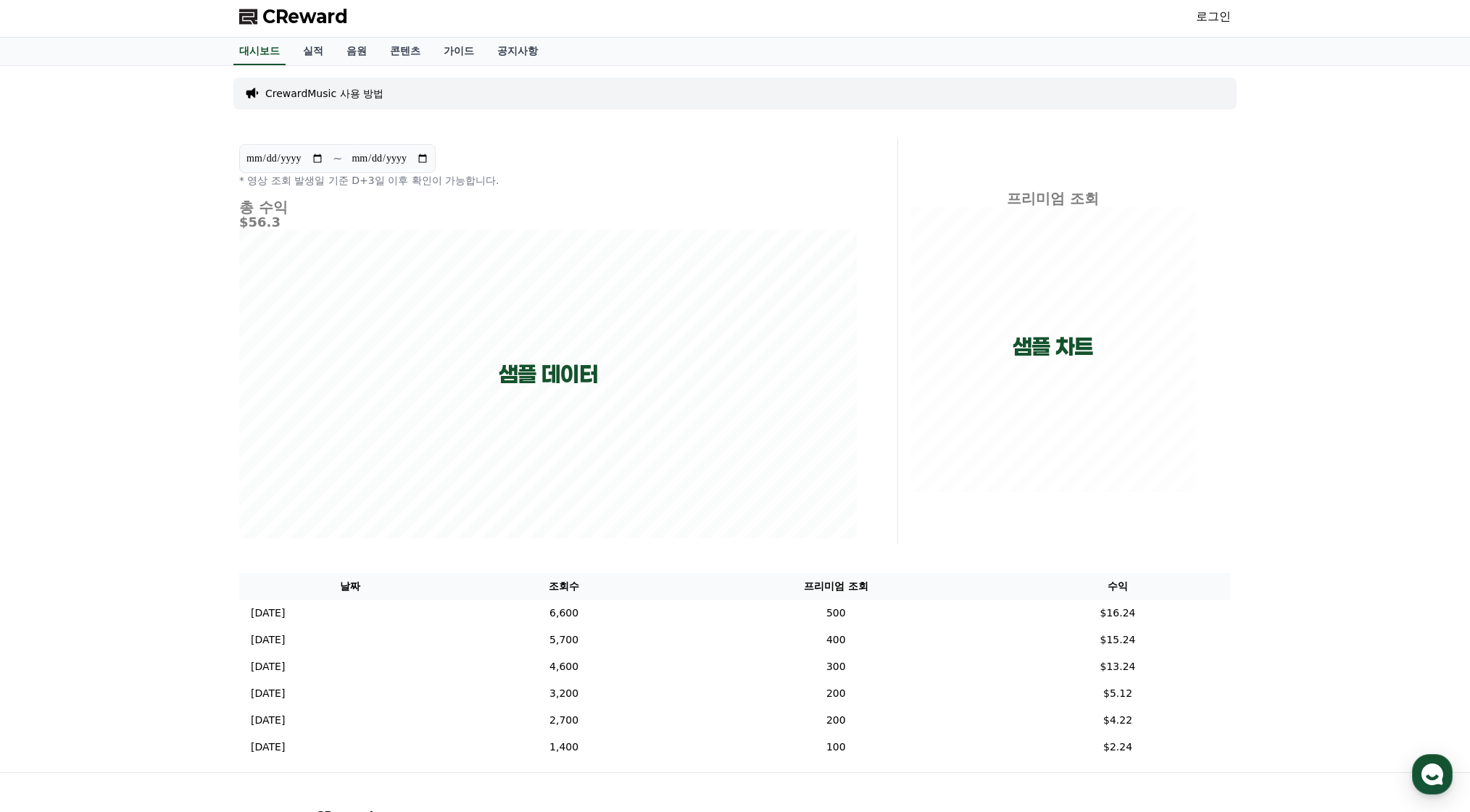
scroll to position [0, 0]
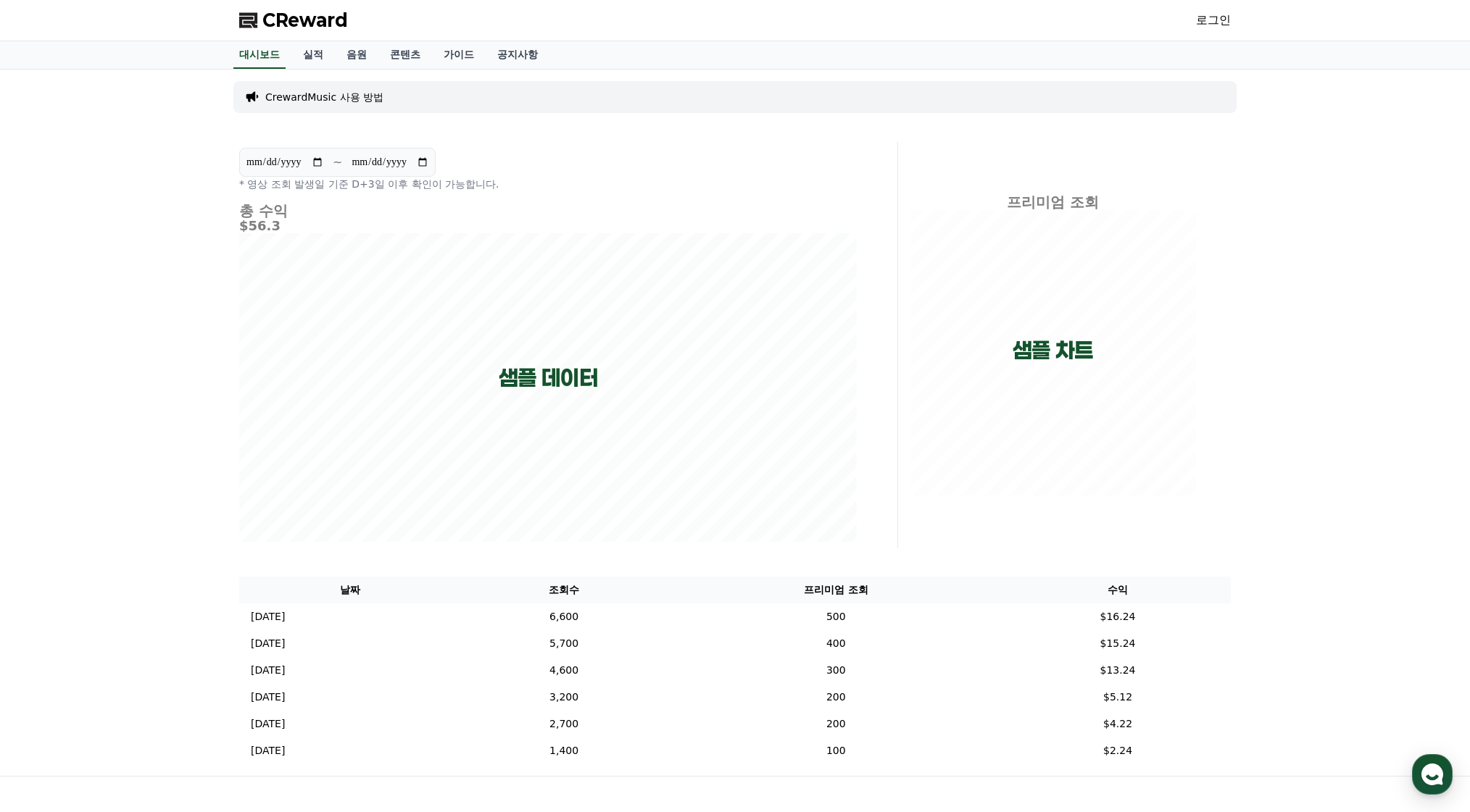
drag, startPoint x: 251, startPoint y: 185, endPoint x: 249, endPoint y: 204, distance: 19.1
click at [251, 186] on p "* 영상 조회 발생일 기준 D+3일 이후 확인이 가능합니다." at bounding box center [548, 184] width 618 height 14
drag, startPoint x: 245, startPoint y: 215, endPoint x: 252, endPoint y: 232, distance: 18.4
click at [245, 218] on div "총 수익 $56.3" at bounding box center [548, 372] width 618 height 339
click at [252, 233] on div "총 수익 $56.3" at bounding box center [548, 372] width 618 height 339
